Goal: Task Accomplishment & Management: Complete application form

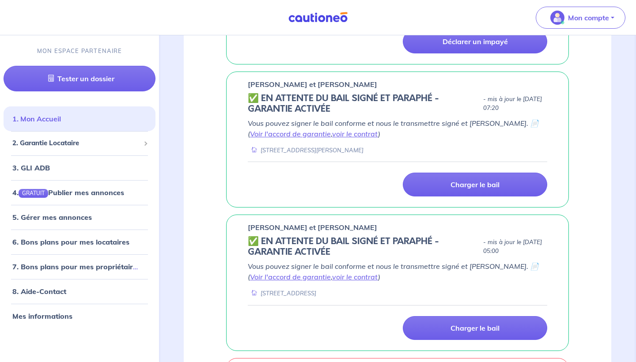
scroll to position [566, 0]
click at [65, 143] on span "2. Garantie Locataire" at bounding box center [76, 143] width 128 height 10
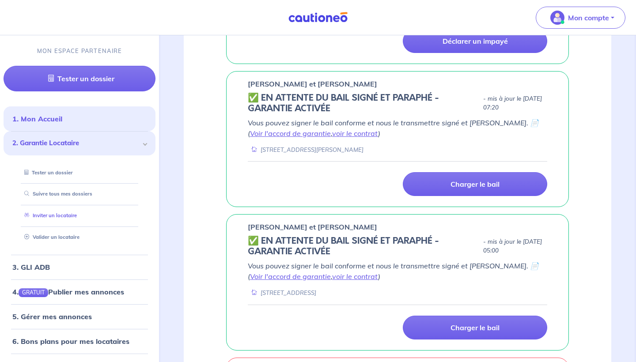
click at [67, 214] on link "Inviter un locataire" at bounding box center [49, 215] width 56 height 6
select select "FR"
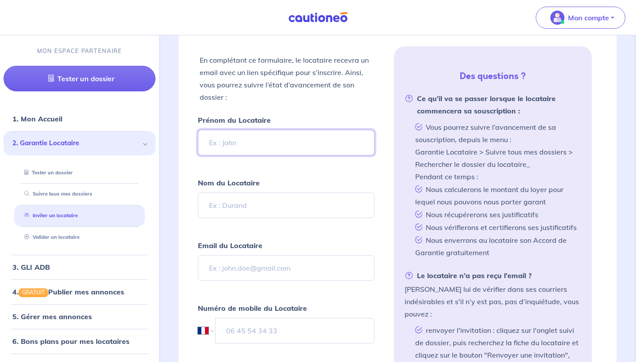
scroll to position [249, 0]
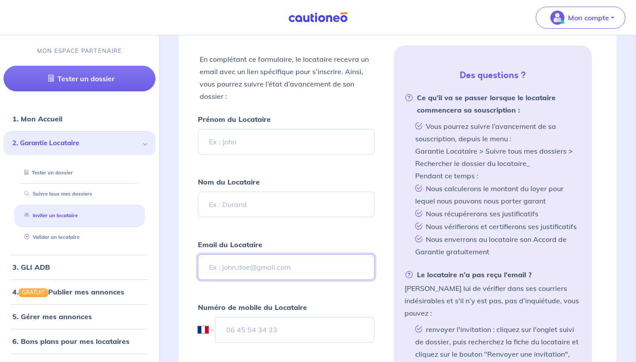
paste input "[EMAIL_ADDRESS][DOMAIN_NAME]"
type input "[EMAIL_ADDRESS][DOMAIN_NAME]"
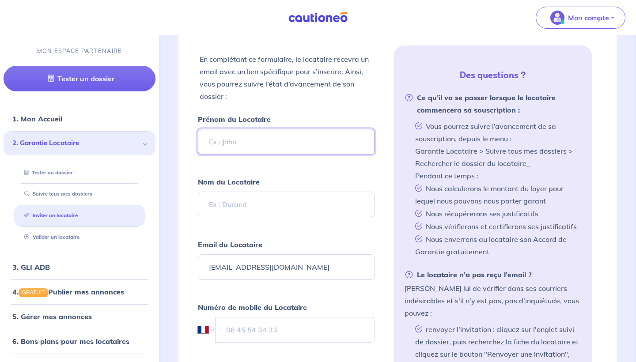
click at [231, 146] on input "Prénom du Locataire" at bounding box center [286, 142] width 177 height 26
type input "Piume"
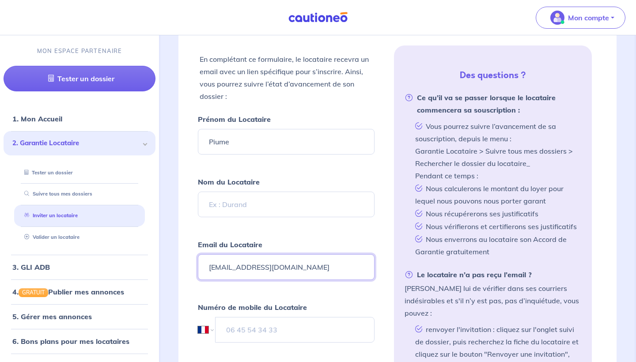
drag, startPoint x: 275, startPoint y: 268, endPoint x: 227, endPoint y: 267, distance: 47.3
click at [227, 267] on input "[EMAIL_ADDRESS][DOMAIN_NAME]" at bounding box center [286, 267] width 177 height 26
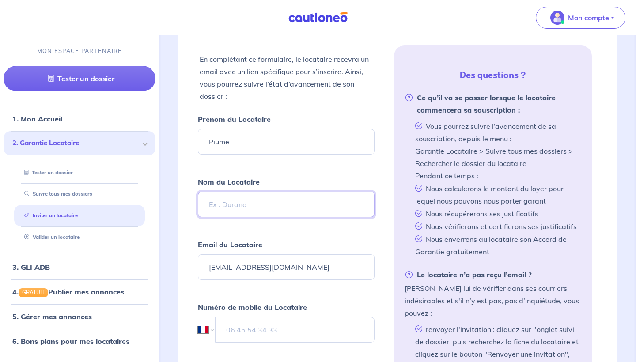
paste input ".hettiaratchig"
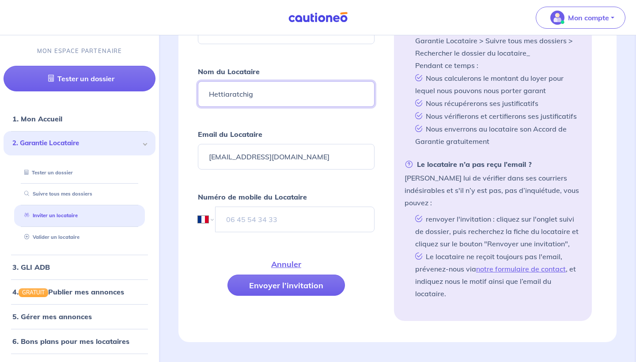
scroll to position [361, 0]
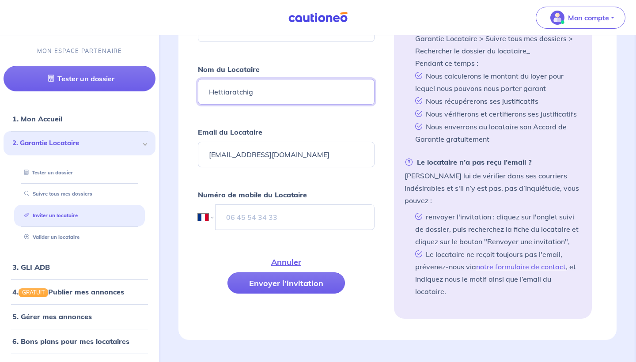
type input "Hettiaratchig"
click at [268, 213] on input "tel" at bounding box center [294, 217] width 159 height 26
paste input "06 43 63 68 88"
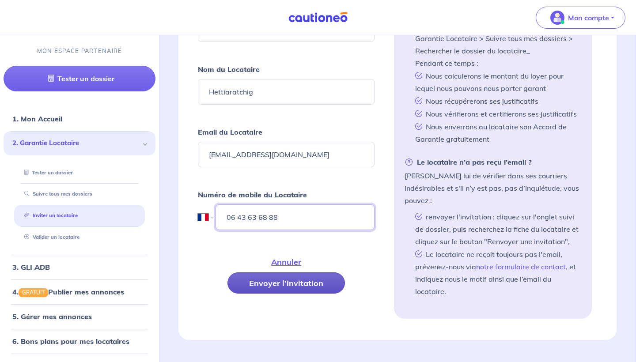
type input "06 43 63 68 88"
click at [287, 284] on button "Envoyer l’invitation" at bounding box center [285, 282] width 117 height 21
